Goal: Task Accomplishment & Management: Use online tool/utility

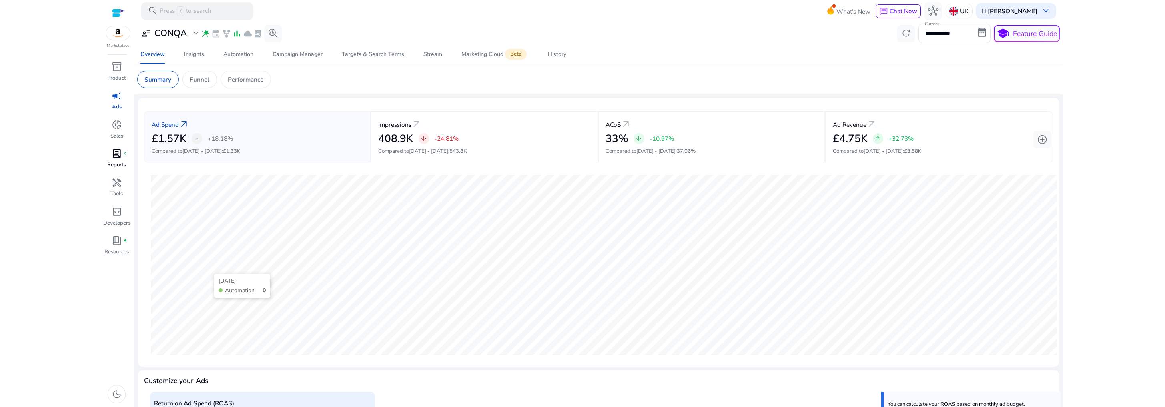
scroll to position [156, 0]
click at [118, 128] on span "donut_small" at bounding box center [117, 125] width 10 height 10
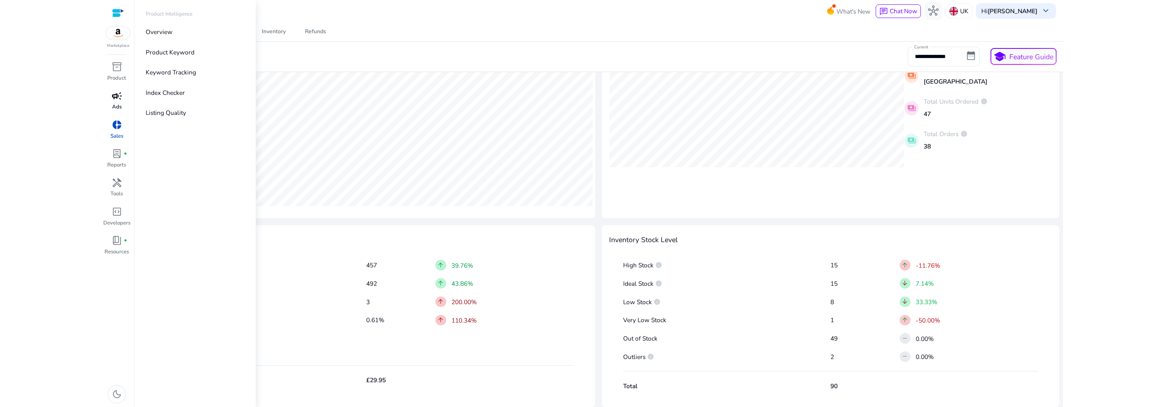
click at [117, 96] on span "campaign" at bounding box center [117, 96] width 10 height 10
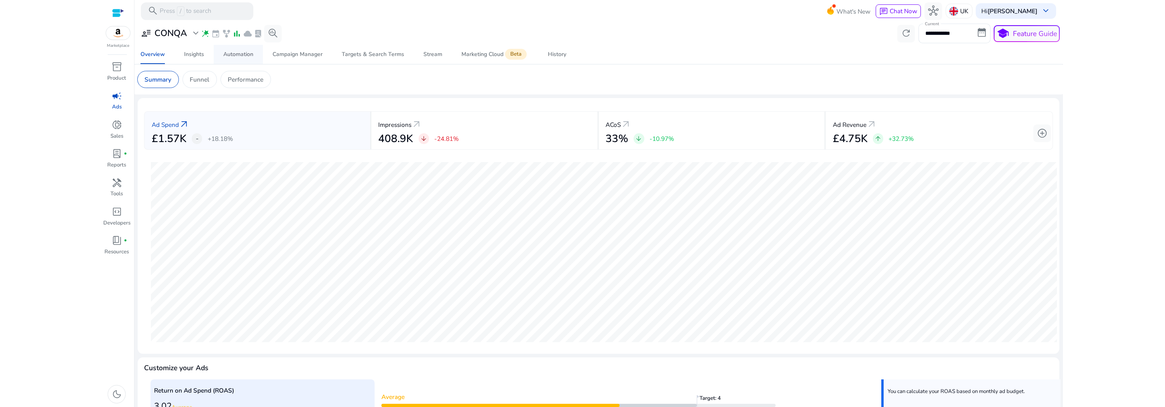
click at [232, 54] on div "Automation" at bounding box center [238, 55] width 30 height 6
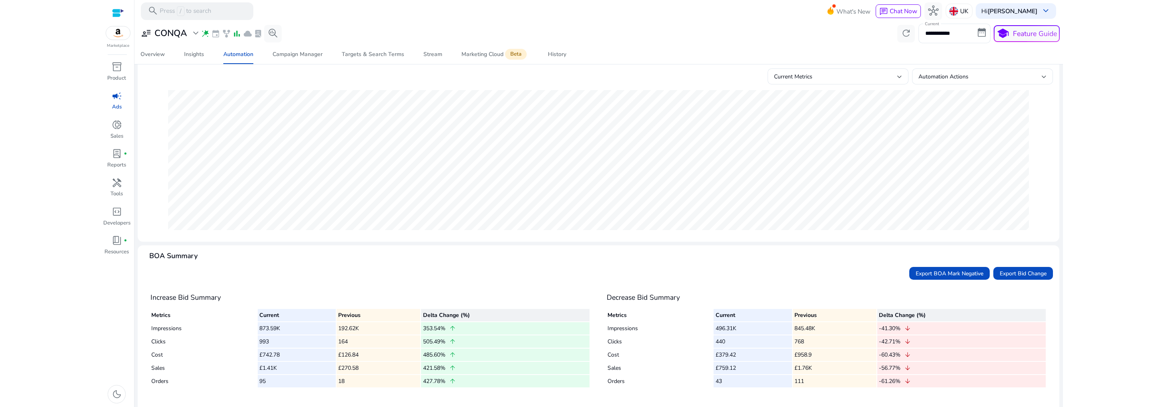
scroll to position [94, 0]
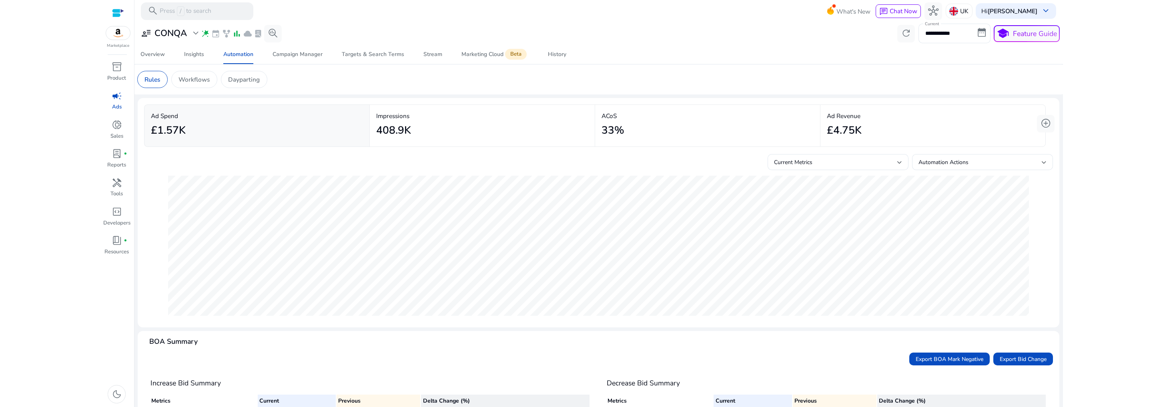
scroll to position [94, 0]
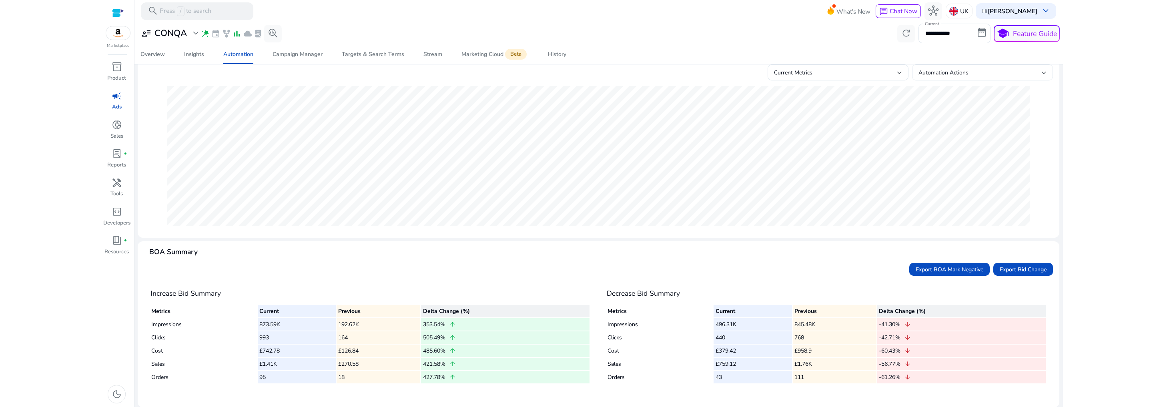
scroll to position [94, 0]
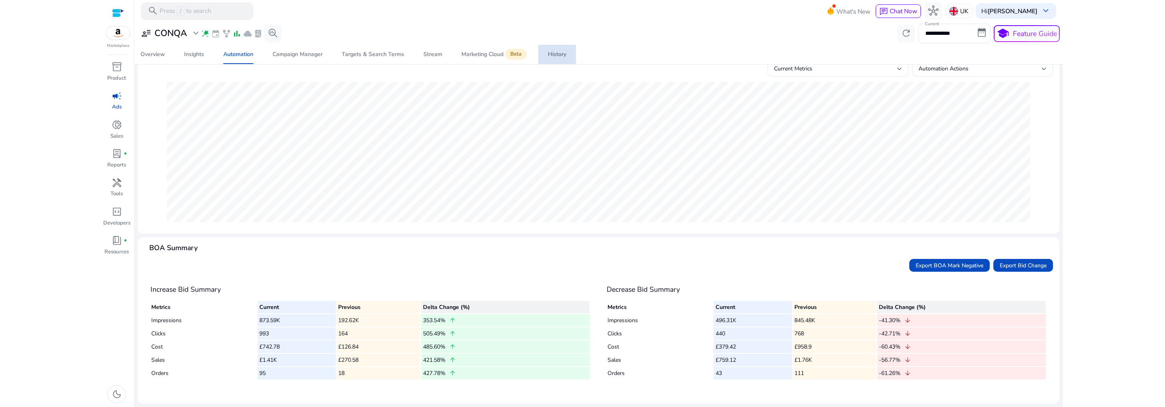
click at [564, 56] on div "History" at bounding box center [557, 55] width 18 height 6
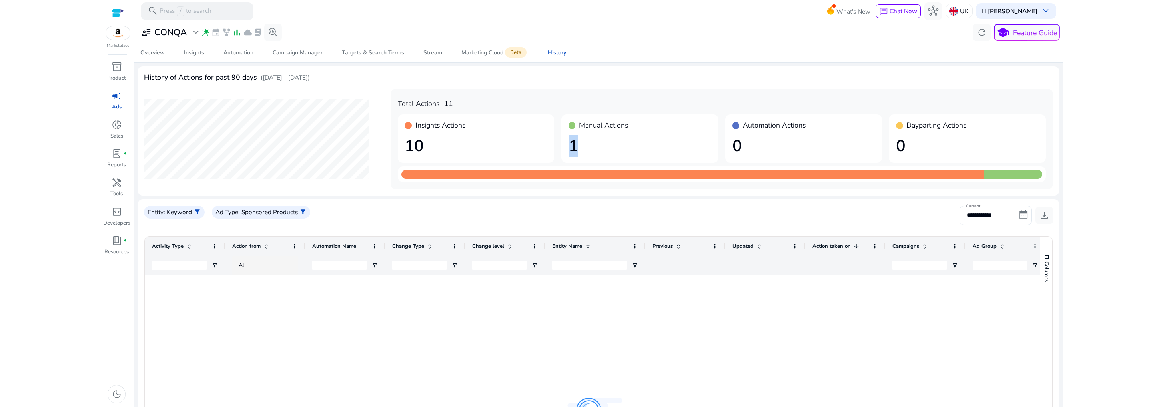
drag, startPoint x: 577, startPoint y: 146, endPoint x: 582, endPoint y: 147, distance: 5.3
click at [582, 147] on h1 "1" at bounding box center [640, 146] width 142 height 19
drag, startPoint x: 742, startPoint y: 143, endPoint x: 721, endPoint y: 148, distance: 21.4
click at [721, 148] on div "Insights Actions 10 Manual Actions 1 Automation Actions 0 Dayparting Actions 0" at bounding box center [722, 138] width 648 height 48
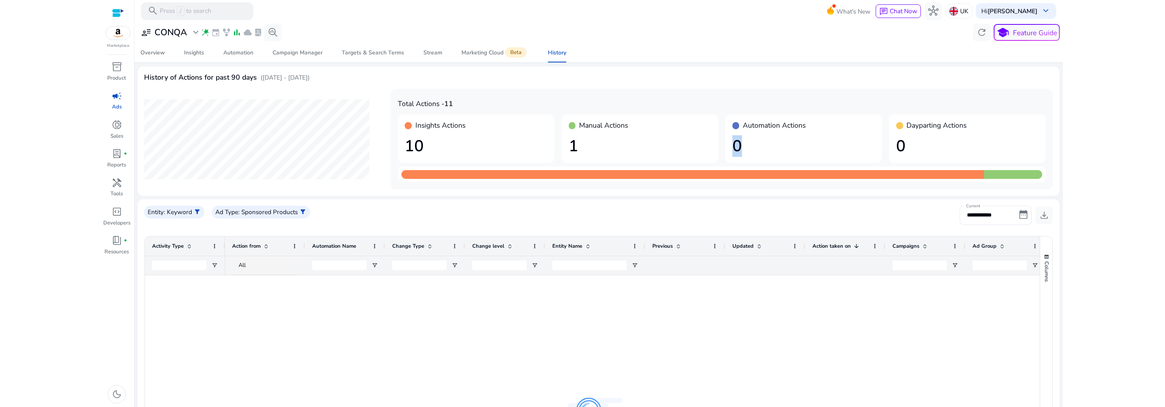
click at [740, 148] on h1 "0" at bounding box center [803, 146] width 142 height 19
click at [155, 209] on p "Entity" at bounding box center [156, 211] width 16 height 9
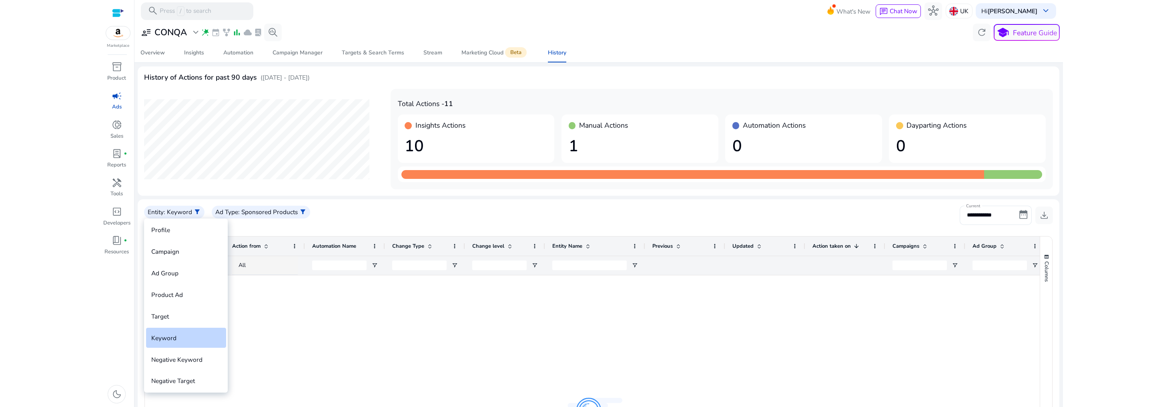
click at [341, 319] on div at bounding box center [582, 203] width 1165 height 407
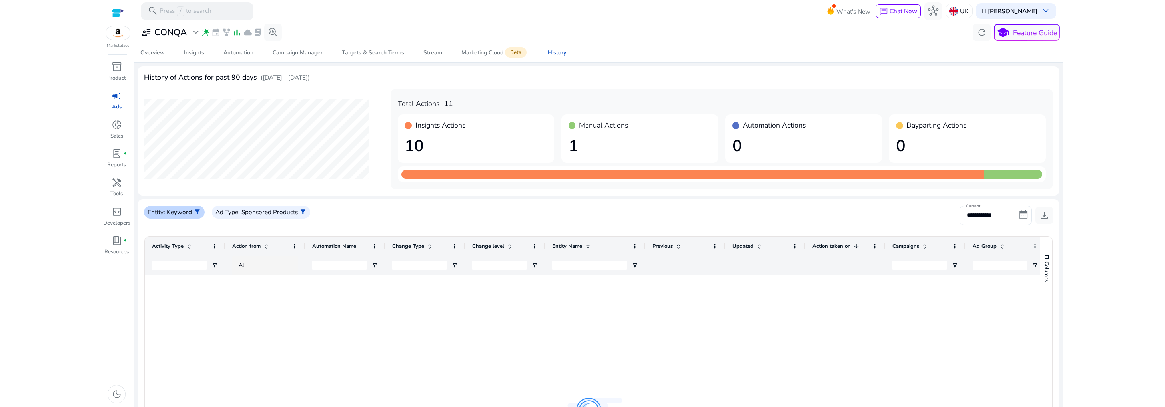
click at [164, 214] on p ": Keyword" at bounding box center [178, 211] width 28 height 9
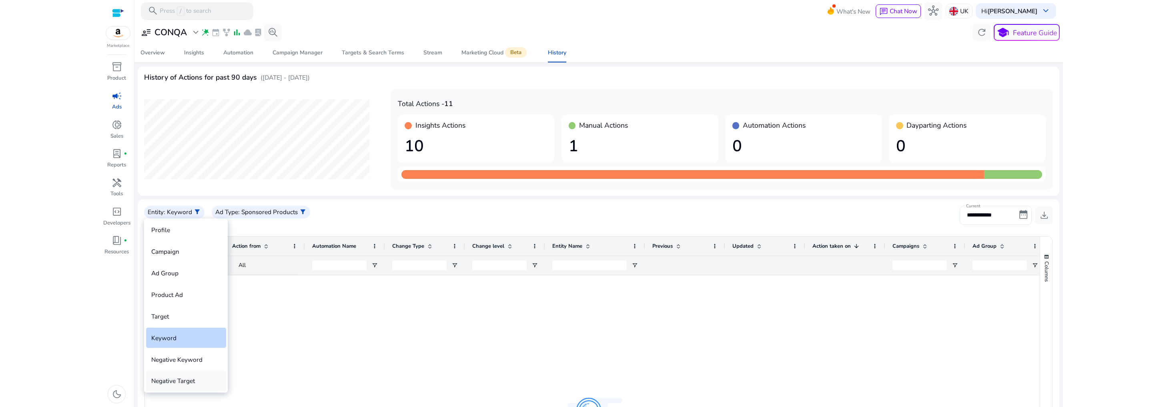
click at [191, 384] on div "Negative Target" at bounding box center [186, 381] width 80 height 20
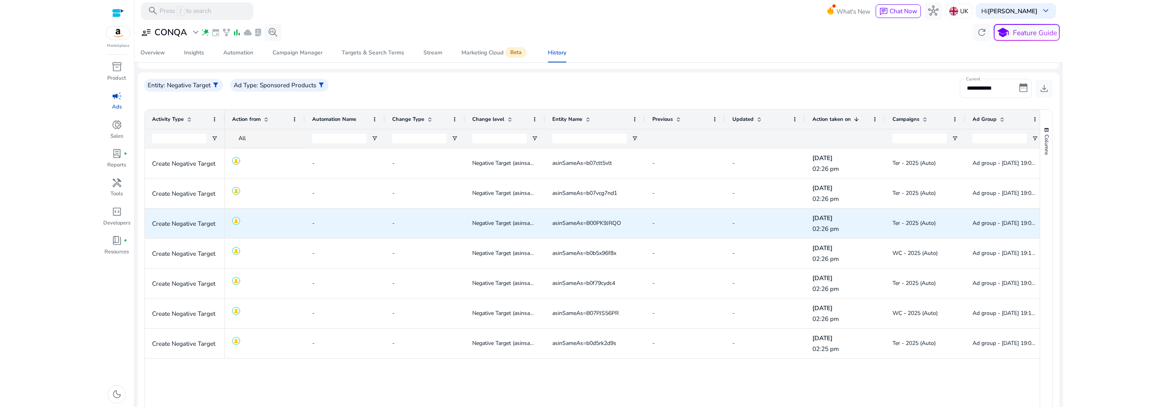
scroll to position [77, 0]
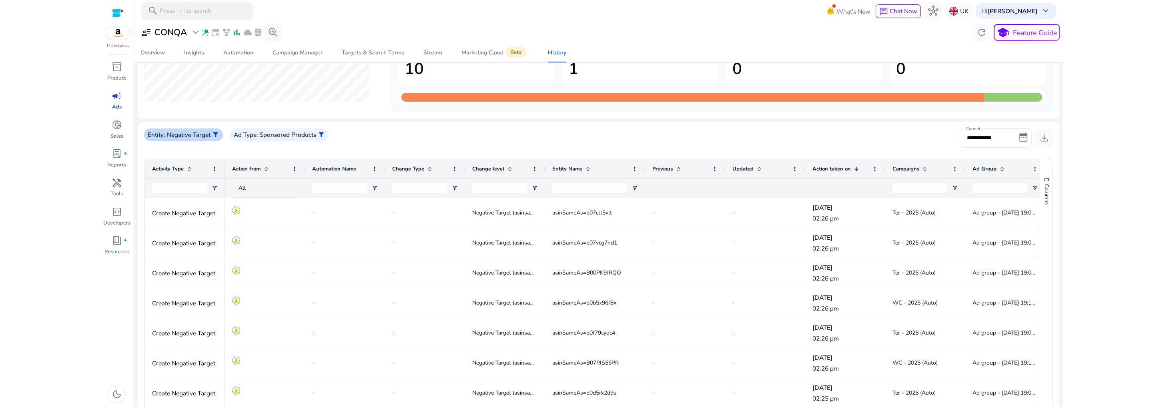
click at [192, 136] on p ": Negative Target" at bounding box center [187, 134] width 47 height 9
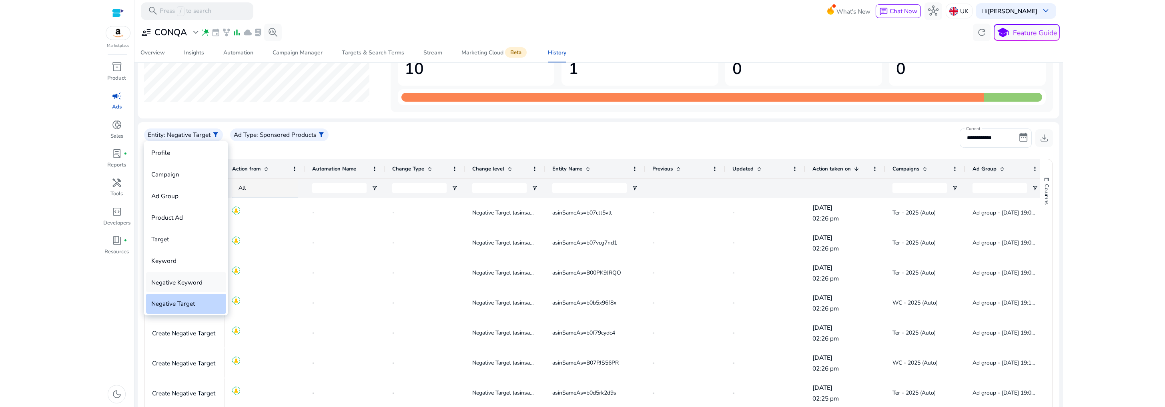
click at [192, 284] on div "Negative Keyword" at bounding box center [186, 282] width 80 height 20
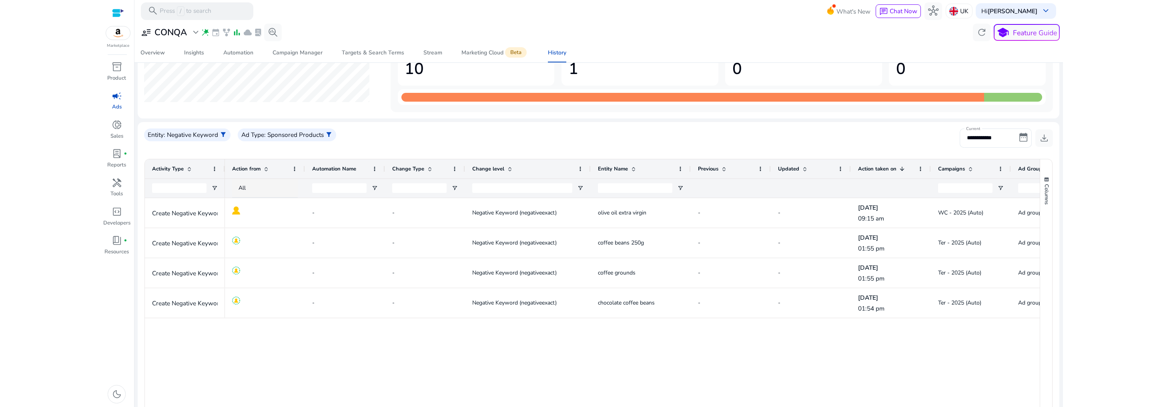
drag, startPoint x: 544, startPoint y: 172, endPoint x: 589, endPoint y: 175, distance: 45.3
click at [589, 175] on div at bounding box center [590, 168] width 3 height 19
click at [213, 140] on div "Entity : Negative Keyword filter_alt" at bounding box center [187, 134] width 86 height 13
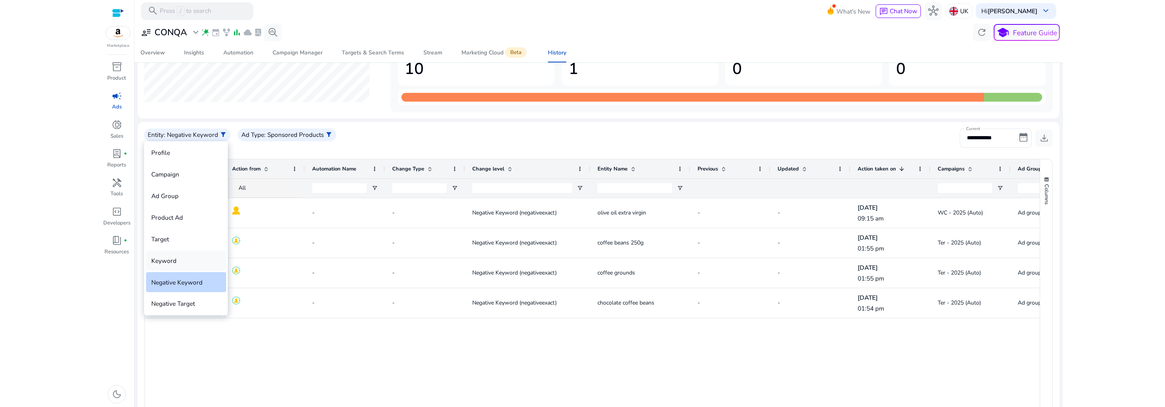
click at [178, 262] on div "Keyword" at bounding box center [186, 261] width 80 height 20
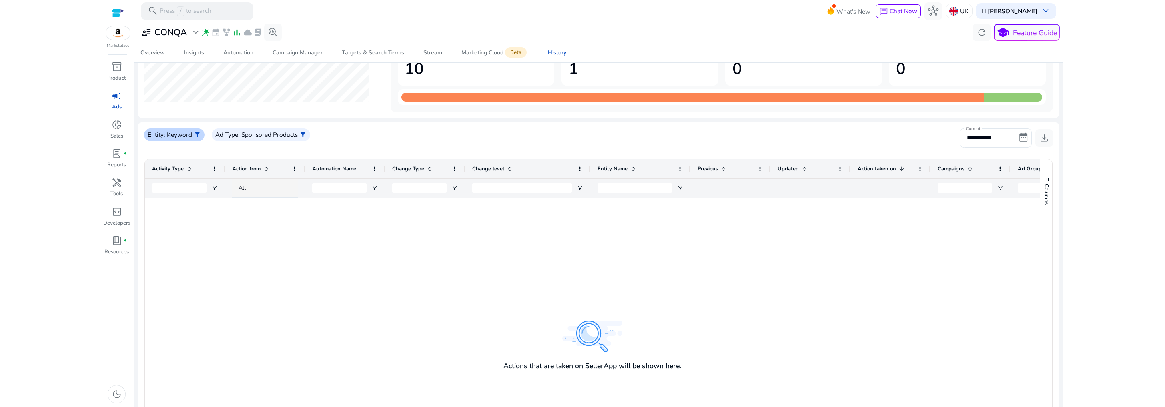
click at [173, 134] on p ": Keyword" at bounding box center [178, 134] width 28 height 9
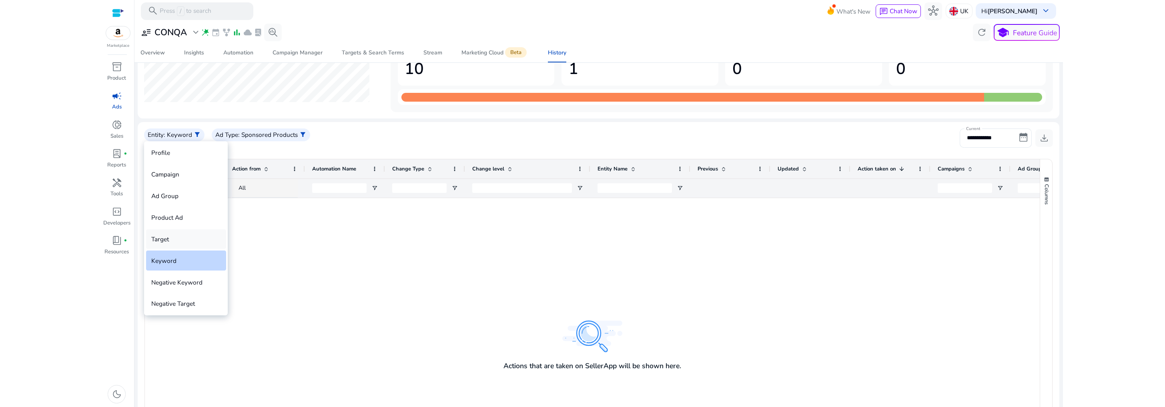
click at [178, 241] on div "Target" at bounding box center [186, 239] width 80 height 20
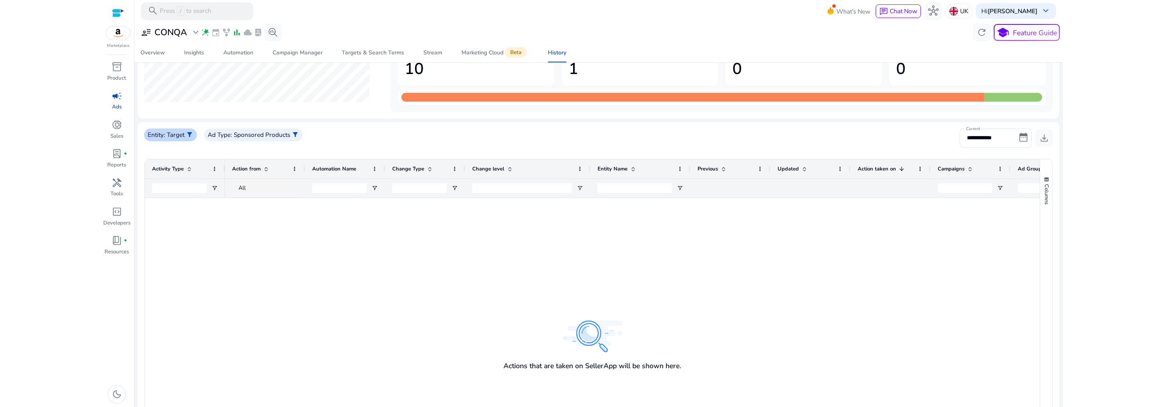
click at [178, 135] on p ": Target" at bounding box center [174, 134] width 21 height 9
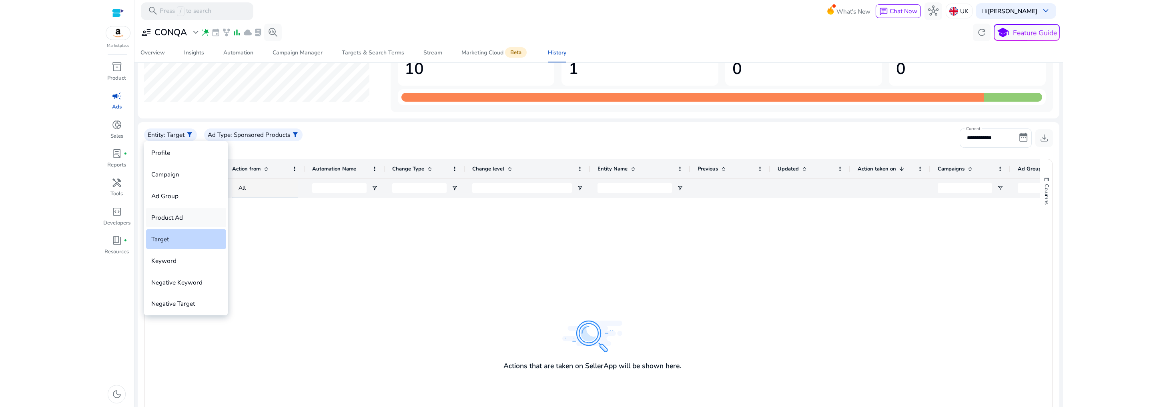
click at [182, 218] on div "Product Ad" at bounding box center [186, 218] width 80 height 20
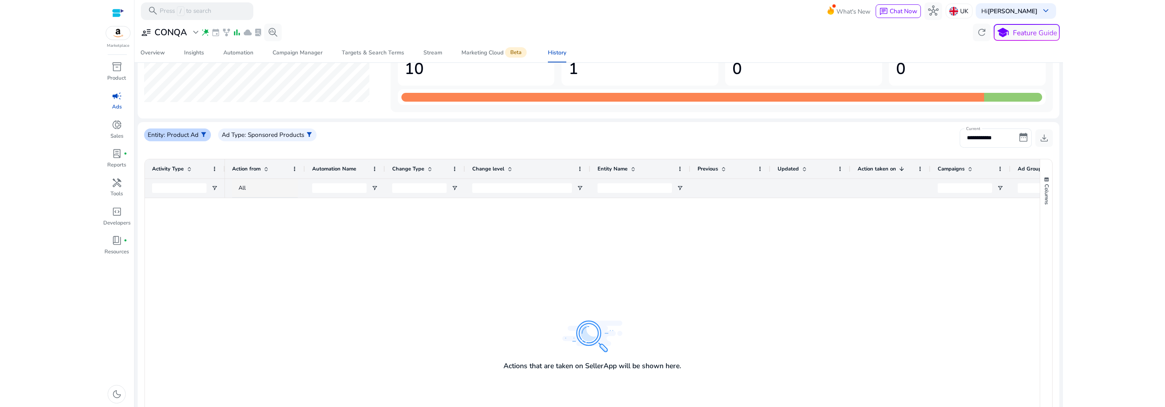
click at [184, 132] on p ": Product Ad" at bounding box center [181, 134] width 35 height 9
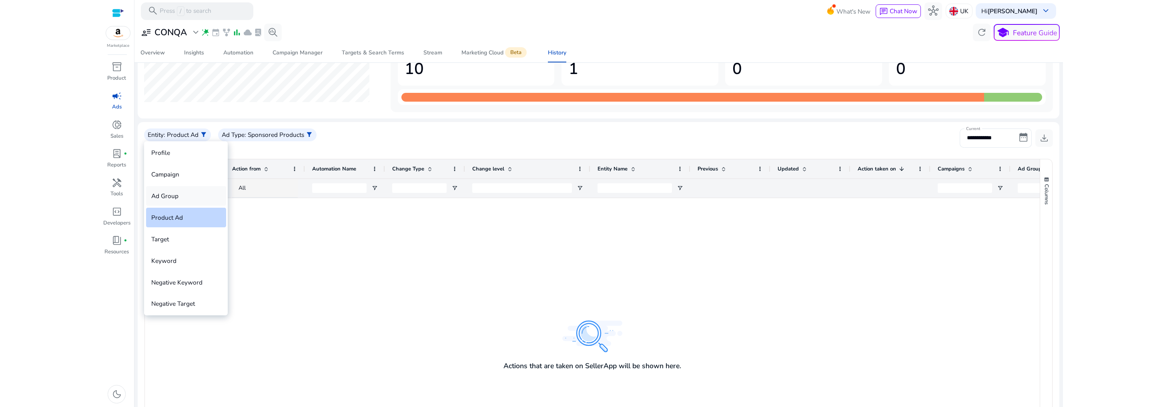
click at [184, 194] on div "Ad Group" at bounding box center [186, 196] width 80 height 20
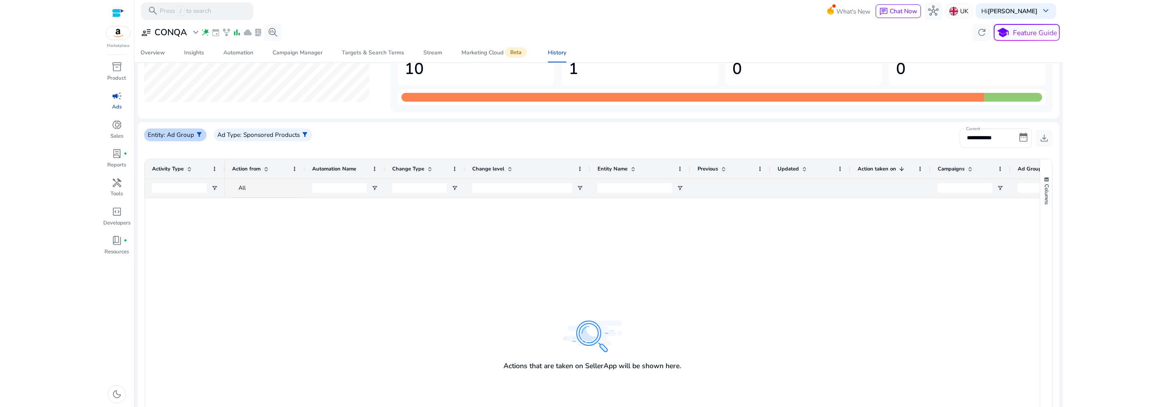
click at [166, 137] on p ": Ad Group" at bounding box center [179, 134] width 30 height 9
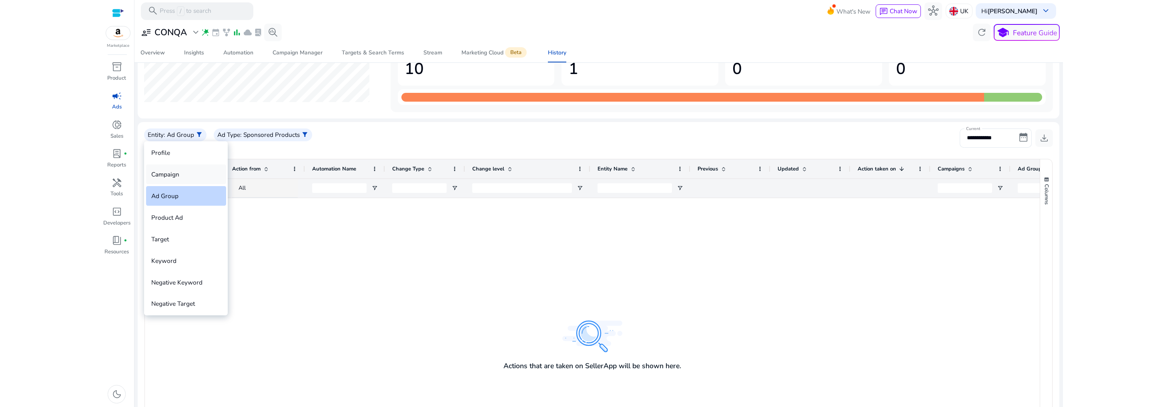
click at [175, 174] on div "Campaign" at bounding box center [186, 174] width 80 height 20
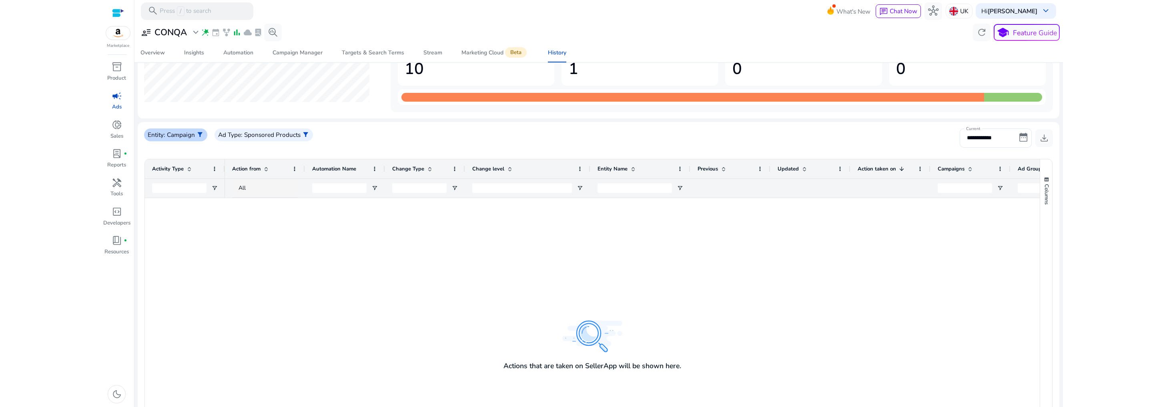
click at [160, 131] on p "Entity" at bounding box center [156, 134] width 16 height 9
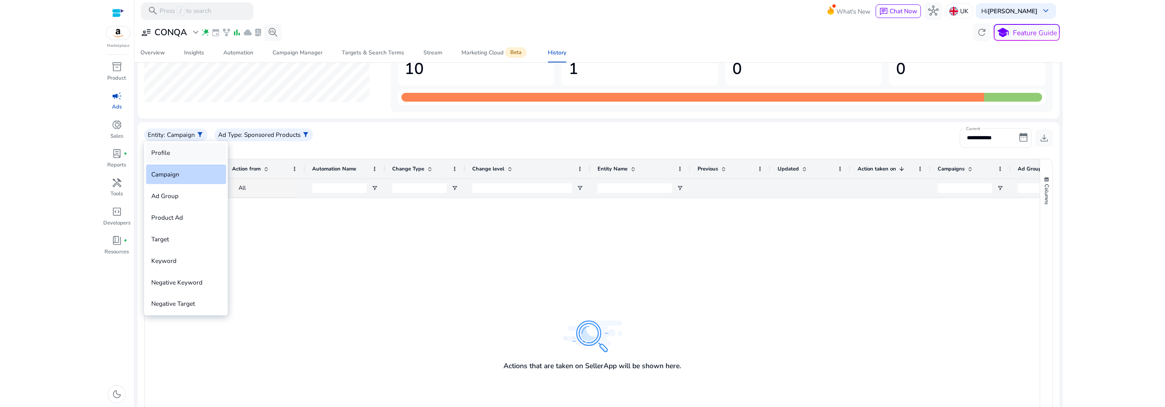
click at [172, 162] on div "Profile" at bounding box center [186, 153] width 80 height 20
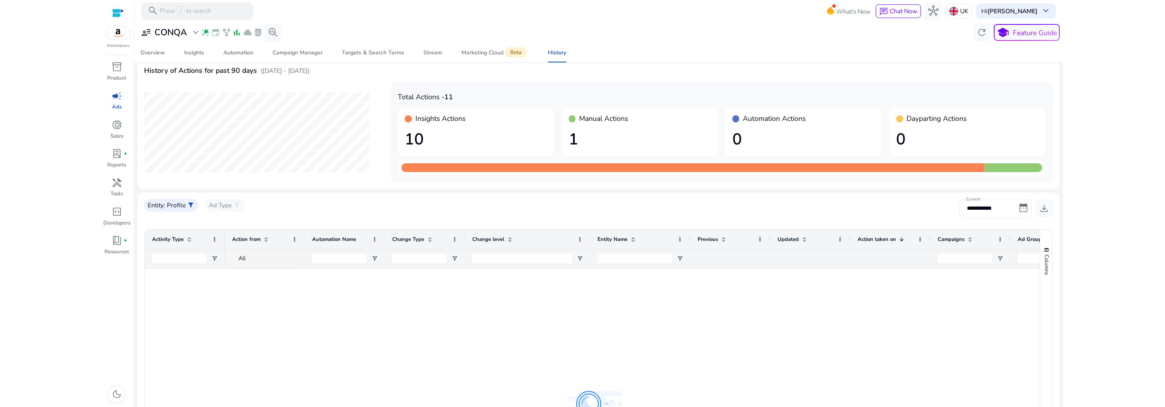
scroll to position [0, 0]
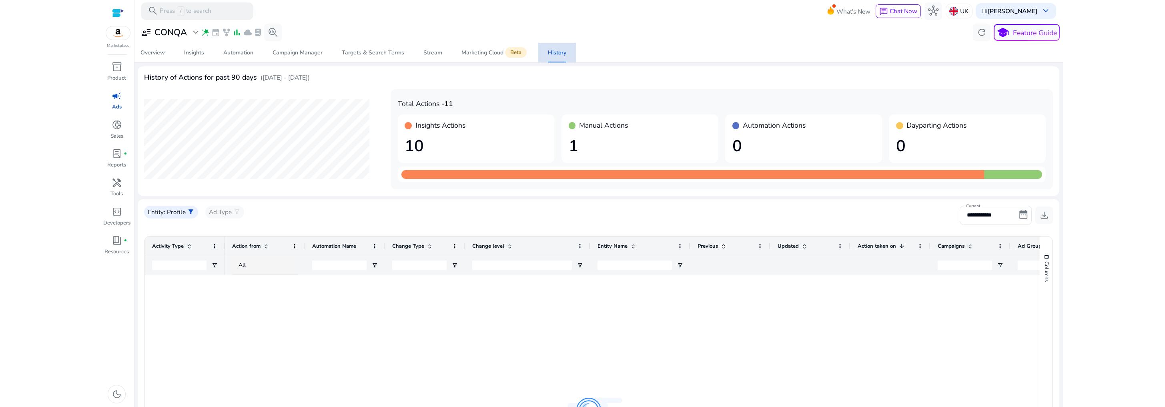
click at [553, 58] on span "History" at bounding box center [557, 52] width 18 height 19
click at [432, 52] on div "Stream" at bounding box center [432, 53] width 19 height 6
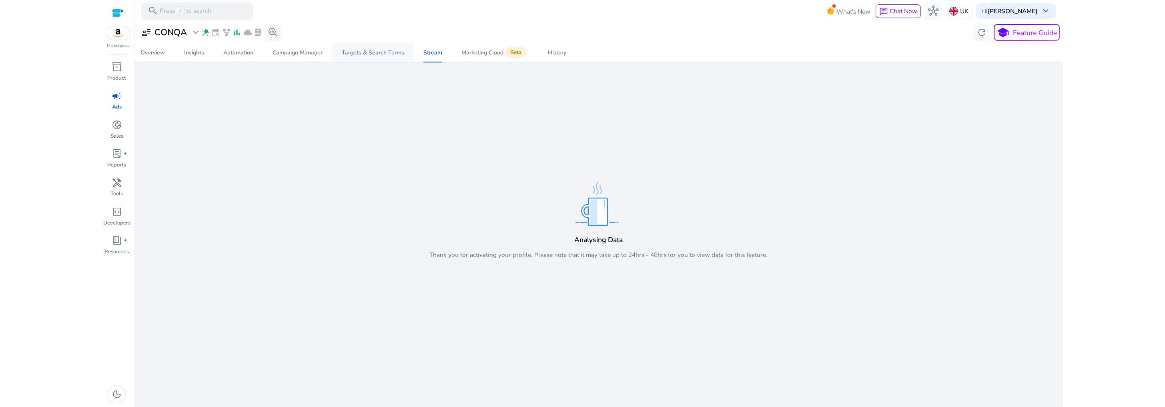
click at [383, 58] on span "Targets & Search Terms" at bounding box center [373, 52] width 62 height 19
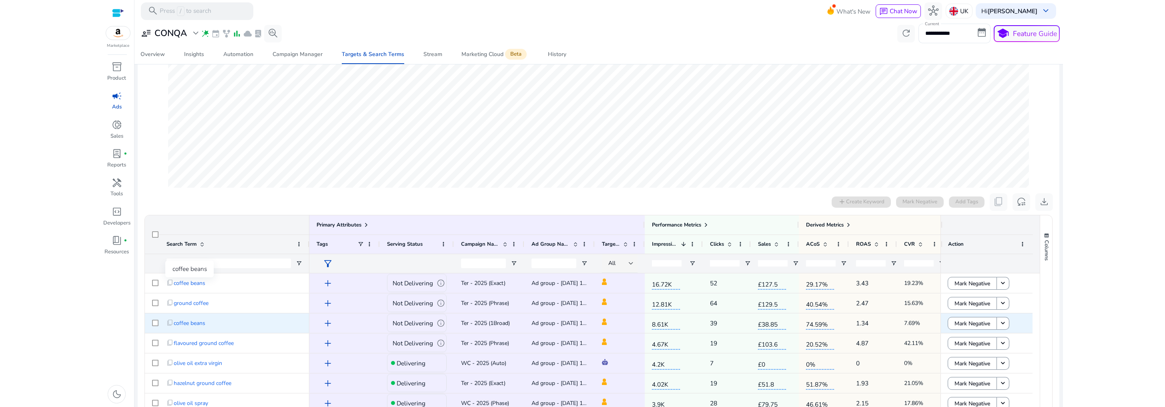
scroll to position [184, 0]
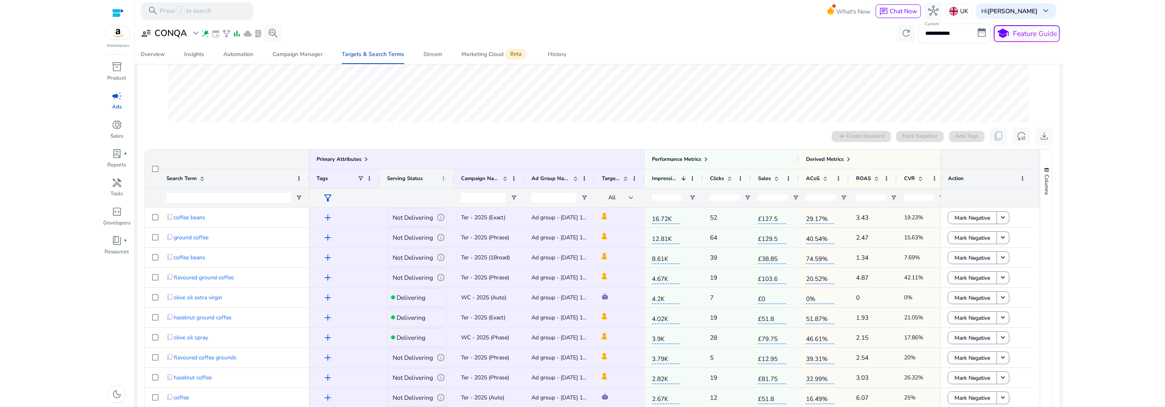
click at [444, 180] on span at bounding box center [443, 178] width 6 height 6
click at [415, 179] on span "Serving Status" at bounding box center [405, 178] width 36 height 7
click at [412, 180] on span "Serving Status" at bounding box center [405, 178] width 36 height 7
click at [441, 179] on span at bounding box center [443, 178] width 6 height 6
click at [428, 155] on div "Primary Attributes" at bounding box center [477, 159] width 321 height 11
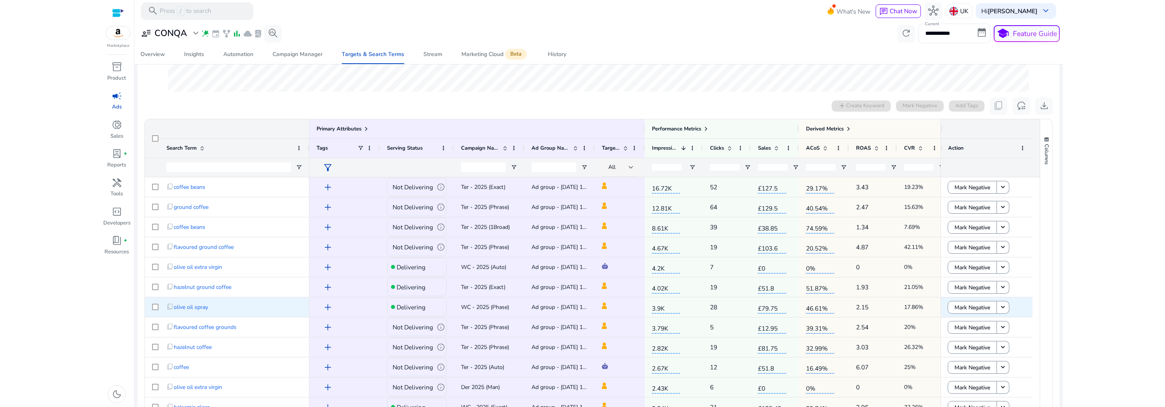
scroll to position [164, 0]
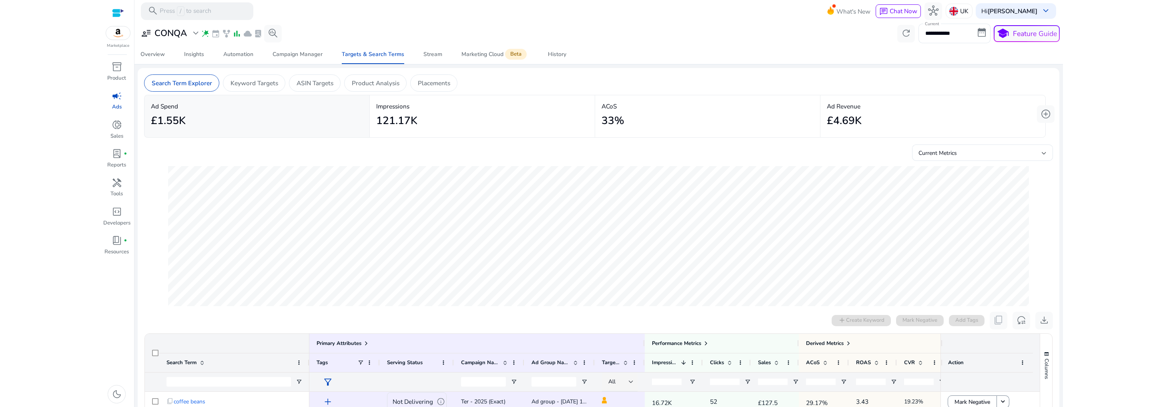
scroll to position [164, 0]
click at [247, 57] on div "Automation" at bounding box center [238, 55] width 30 height 6
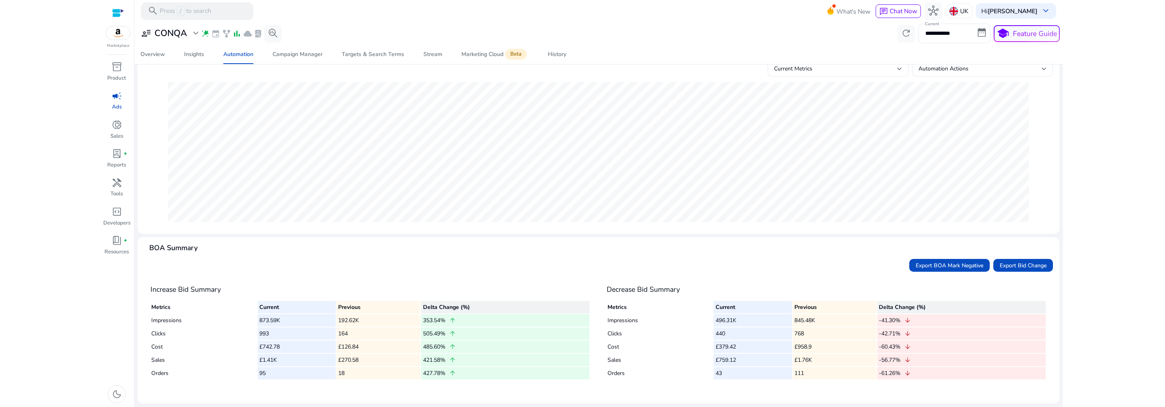
drag, startPoint x: 814, startPoint y: 361, endPoint x: 795, endPoint y: 361, distance: 19.6
click at [795, 361] on td "£1.76K" at bounding box center [835, 360] width 84 height 12
drag, startPoint x: 746, startPoint y: 359, endPoint x: 708, endPoint y: 359, distance: 38.0
click at [708, 359] on tr "Sales £759.12 £1.76K -56.77% arrow_downward" at bounding box center [827, 360] width 438 height 12
drag, startPoint x: 821, startPoint y: 362, endPoint x: 791, endPoint y: 360, distance: 30.1
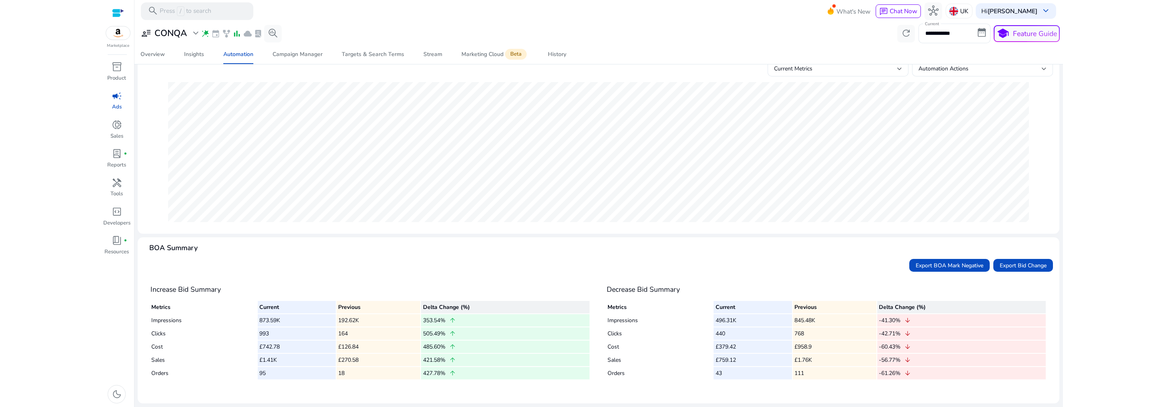
click at [791, 360] on tr "Sales £759.12 £1.76K -56.77% arrow_downward" at bounding box center [827, 360] width 438 height 12
click at [200, 54] on div "Insights" at bounding box center [194, 55] width 20 height 6
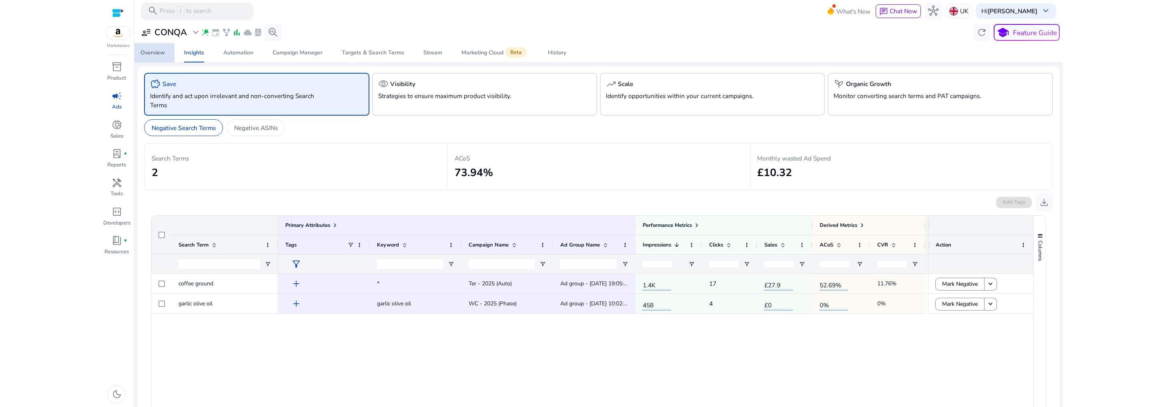
click at [151, 58] on span "Overview" at bounding box center [152, 52] width 24 height 19
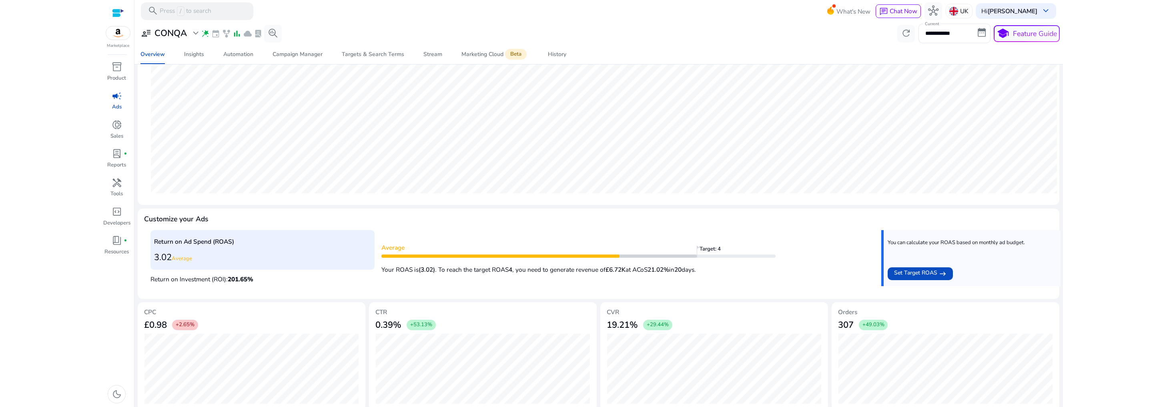
scroll to position [168, 0]
